Goal: Information Seeking & Learning: Learn about a topic

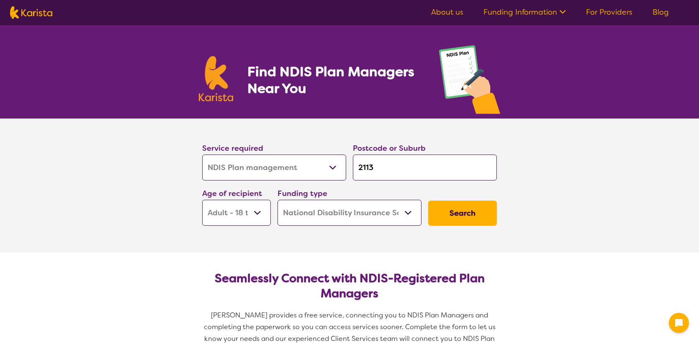
select select "NDIS Plan management"
select select "AD"
select select "NDIS"
select select "NDIS Plan management"
select select "AD"
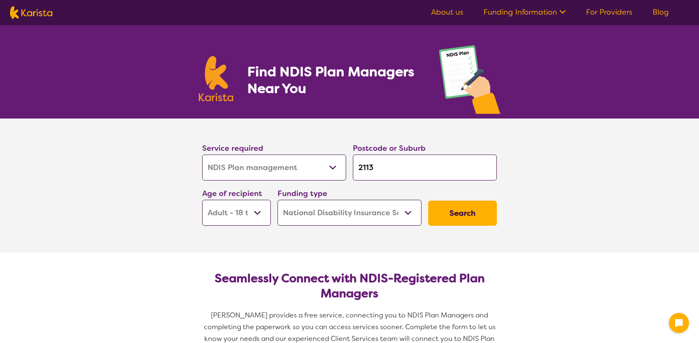
select select "NDIS"
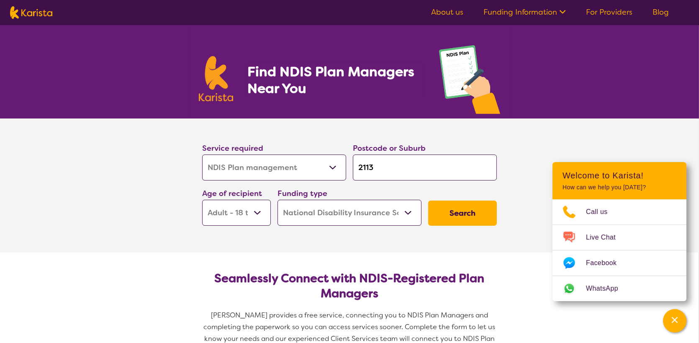
click at [386, 166] on input "2113" at bounding box center [425, 167] width 144 height 26
type input "211"
type input "21"
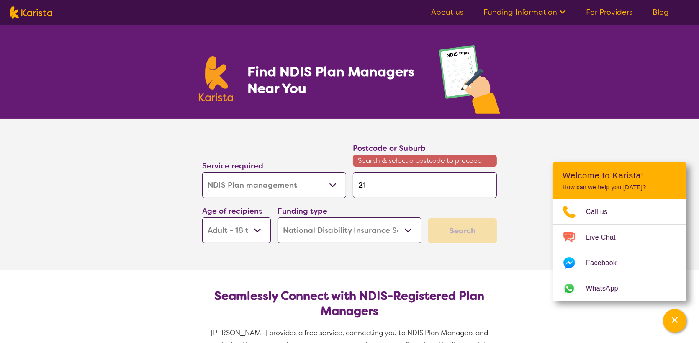
type input "2"
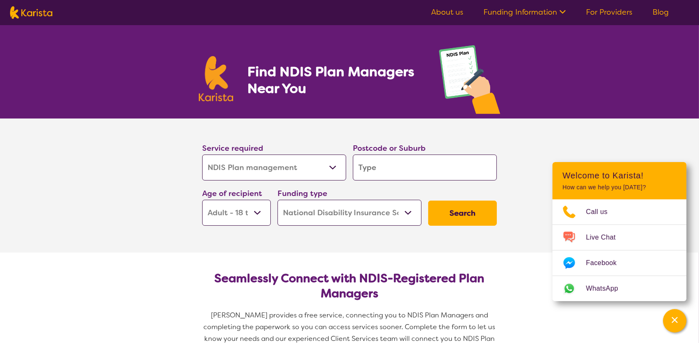
click at [380, 167] on input "search" at bounding box center [425, 167] width 144 height 26
type input "3"
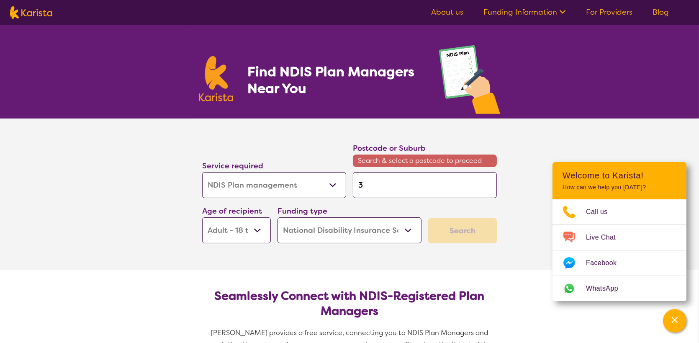
type input "31"
type input "313"
type input "3138"
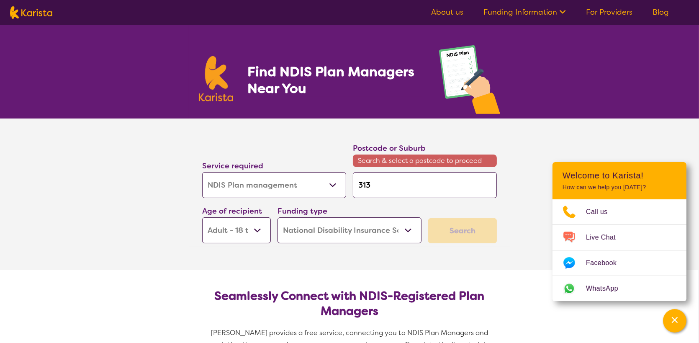
type input "3138"
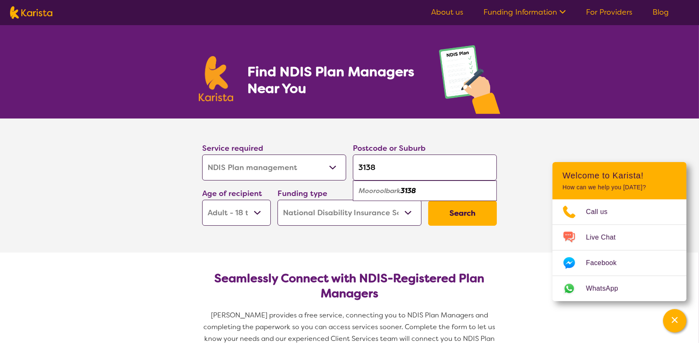
type input "3138"
click at [383, 193] on em "Mooroolbark" at bounding box center [380, 190] width 42 height 9
click at [448, 218] on button "Search" at bounding box center [462, 213] width 69 height 25
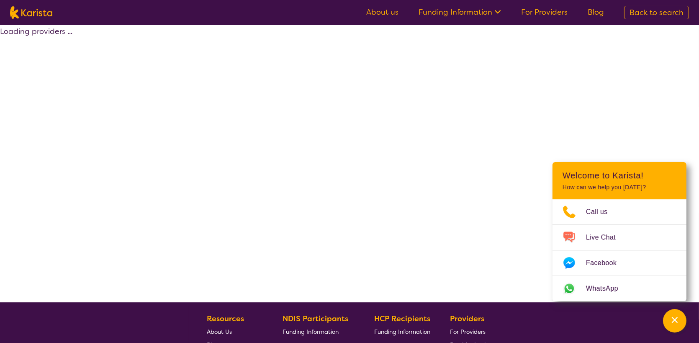
select select "by_score"
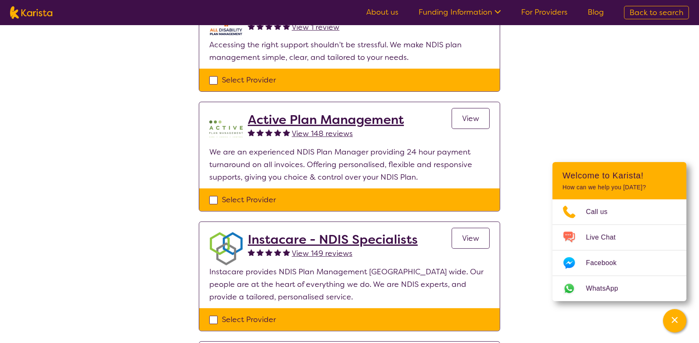
scroll to position [377, 0]
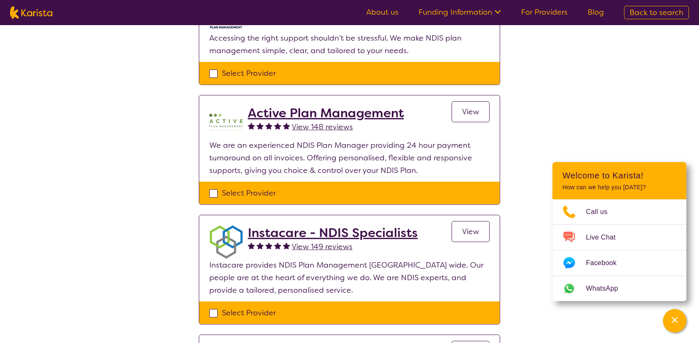
click at [105, 116] on div "Select one or more providers and click the 'NEXT' button to proceed 1 - 9 of 9 …" at bounding box center [349, 239] width 699 height 1182
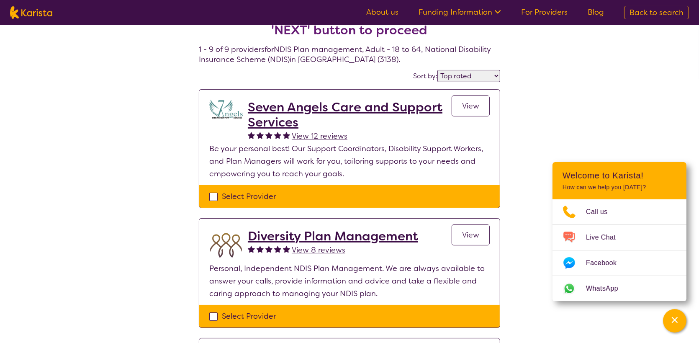
scroll to position [0, 0]
